Goal: Task Accomplishment & Management: Manage account settings

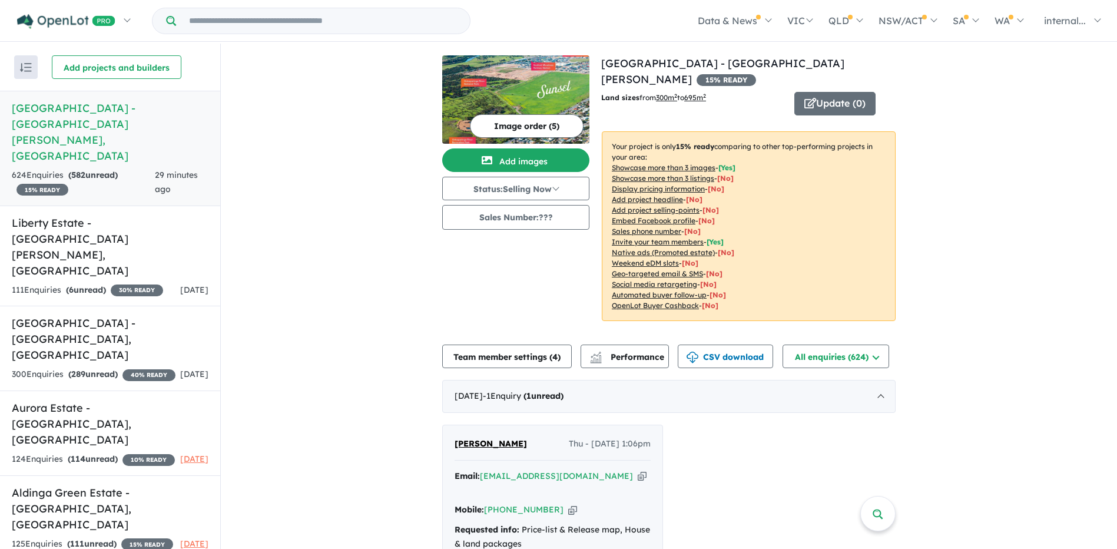
click at [82, 170] on span "582" at bounding box center [78, 175] width 14 height 11
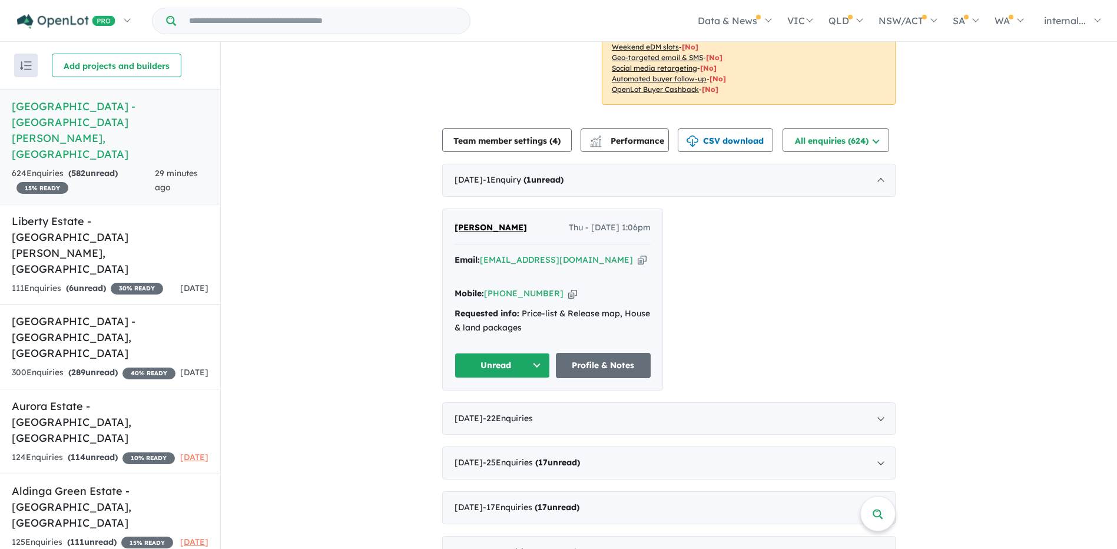
scroll to position [236, 0]
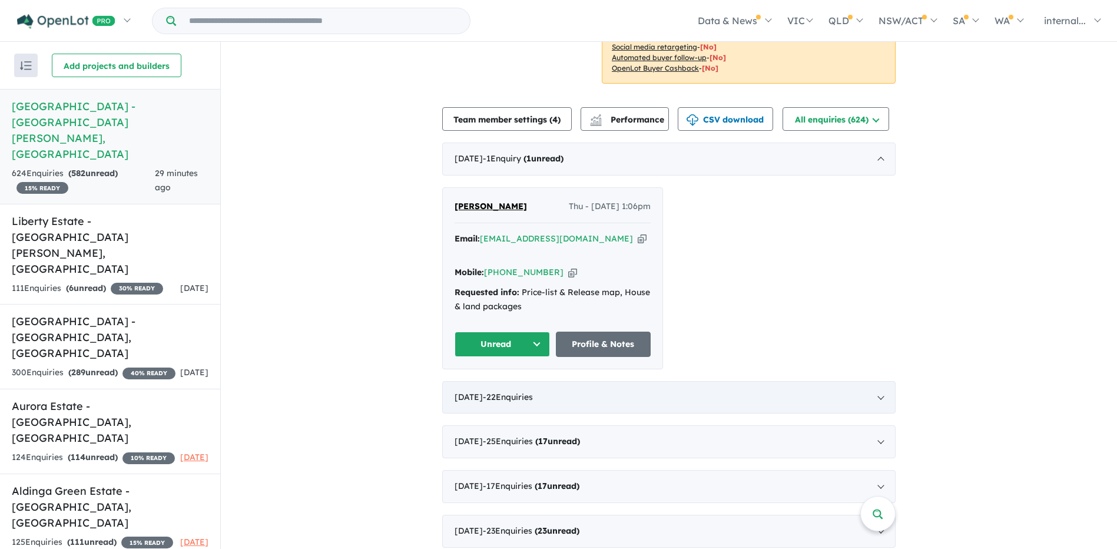
click at [518, 381] on div "[DATE] - 22 Enquir ies ( 0 unread)" at bounding box center [669, 397] width 454 height 33
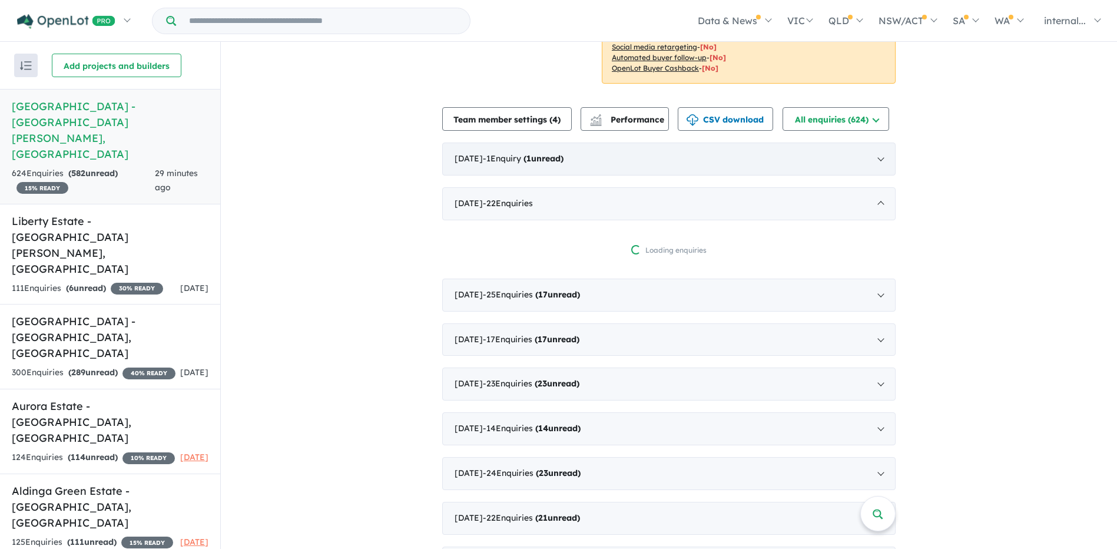
click at [509, 153] on div "[DATE] - 1 Enquir y ( 1 unread)" at bounding box center [669, 159] width 454 height 33
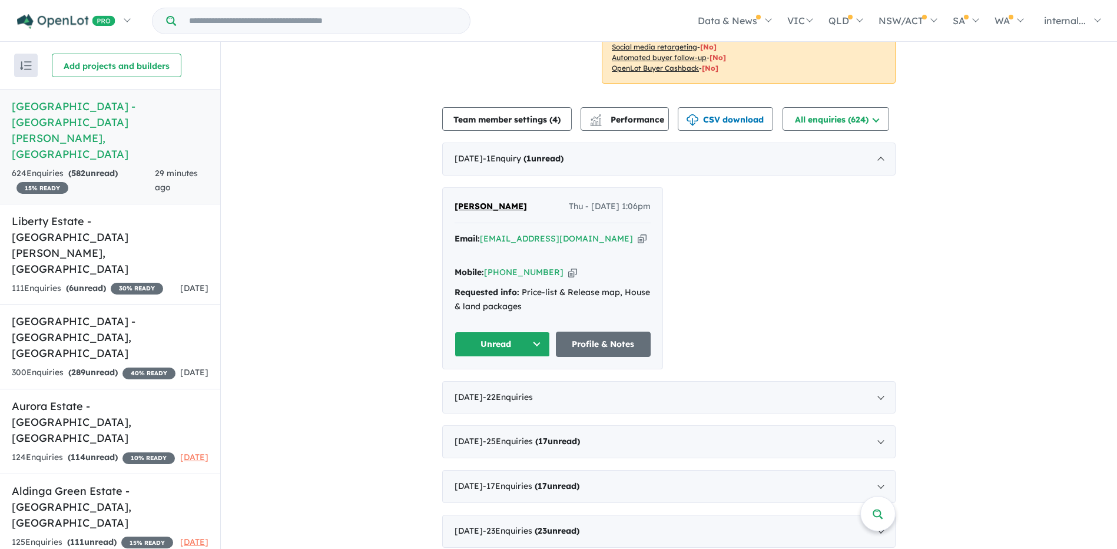
click at [638, 233] on icon "button" at bounding box center [642, 239] width 9 height 12
click at [517, 332] on button "Unread" at bounding box center [502, 344] width 95 height 25
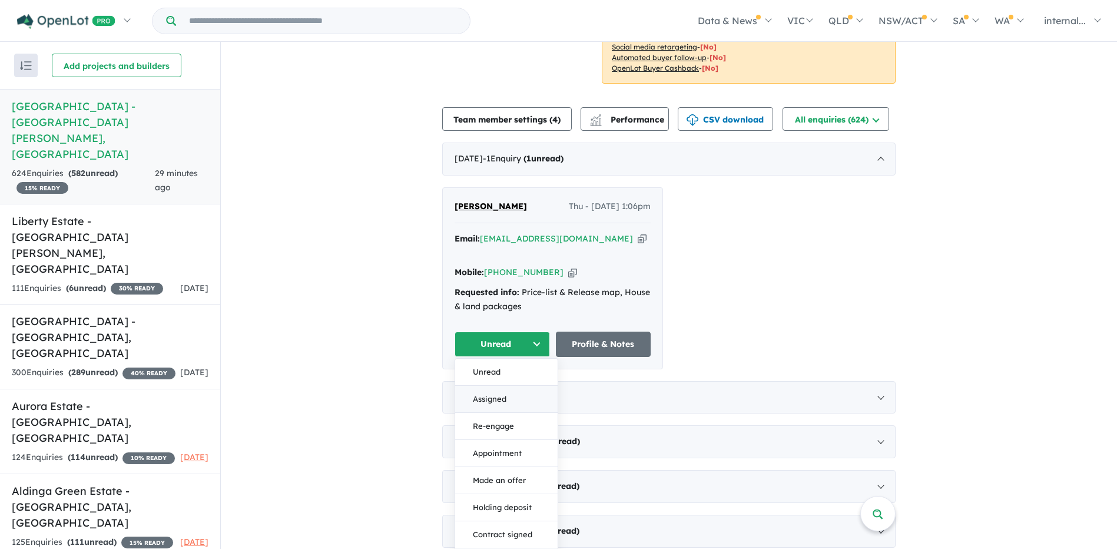
click at [501, 386] on button "Assigned" at bounding box center [506, 399] width 102 height 27
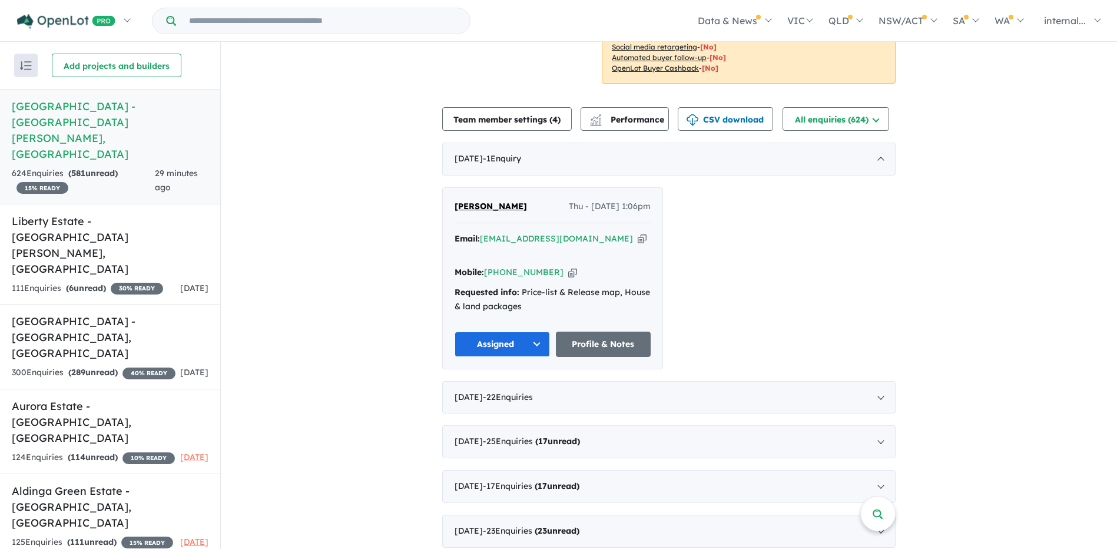
click at [888, 234] on div "[PERSON_NAME] Thu - [DATE] 1:06pm Email: [EMAIL_ADDRESS][DOMAIN_NAME] Copied! M…" at bounding box center [669, 278] width 454 height 182
